Goal: Task Accomplishment & Management: Use online tool/utility

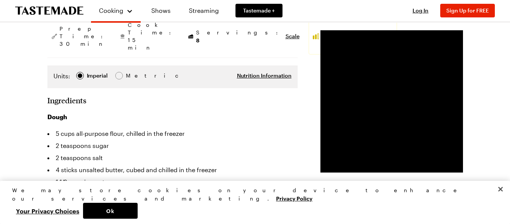
scroll to position [38, 0]
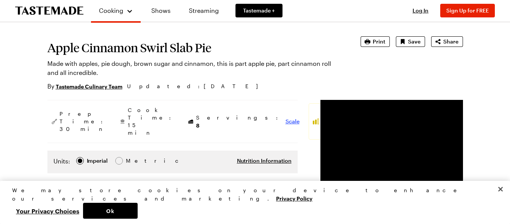
click at [285, 120] on span "Scale" at bounding box center [292, 122] width 14 height 8
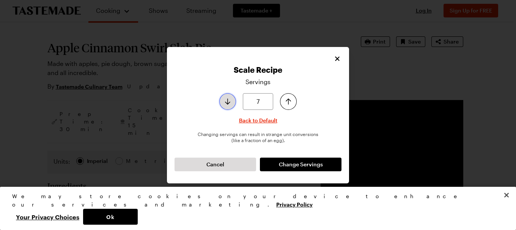
click at [229, 105] on icon "Decrease serving size by one" at bounding box center [227, 101] width 9 height 9
click at [229, 104] on icon "Decrease serving size by one" at bounding box center [227, 101] width 9 height 9
type input "4"
click at [229, 104] on icon "Decrease serving size by one" at bounding box center [227, 101] width 9 height 9
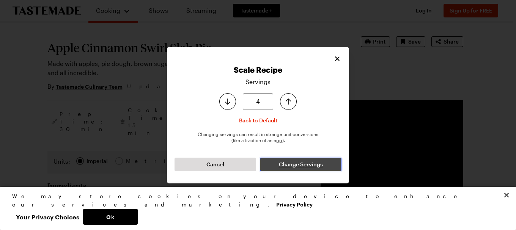
click at [269, 161] on button "Change Servings" at bounding box center [300, 165] width 81 height 14
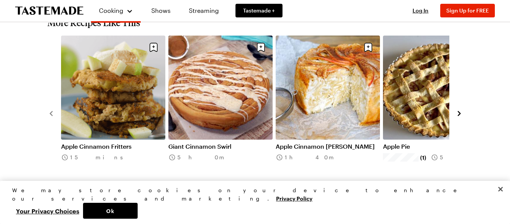
scroll to position [1023, 0]
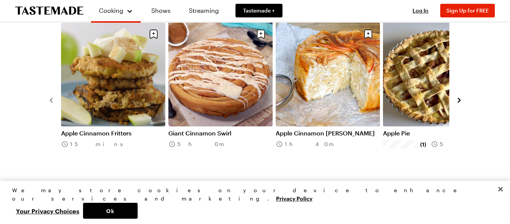
click at [458, 97] on icon "navigate to next item" at bounding box center [459, 101] width 8 height 8
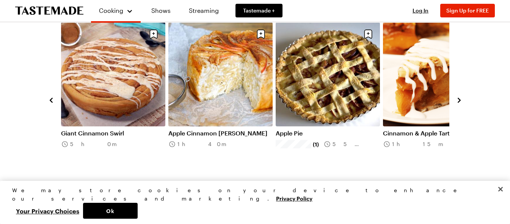
click at [458, 97] on icon "navigate to next item" at bounding box center [459, 101] width 8 height 8
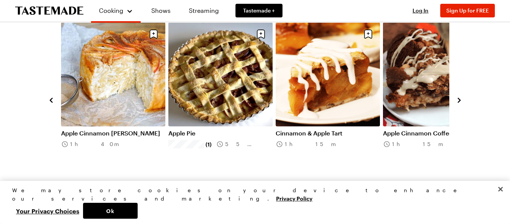
click at [458, 97] on icon "navigate to next item" at bounding box center [459, 101] width 8 height 8
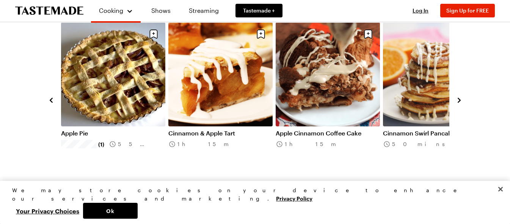
click at [458, 97] on icon "navigate to next item" at bounding box center [459, 101] width 8 height 8
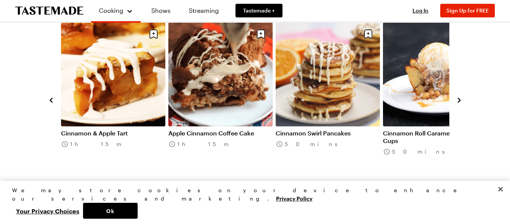
click at [458, 97] on icon "navigate to next item" at bounding box center [459, 101] width 8 height 8
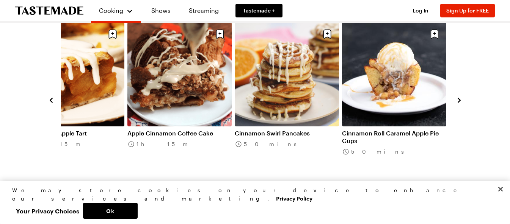
click at [458, 97] on icon "navigate to next item" at bounding box center [459, 101] width 8 height 8
